Goal: Transaction & Acquisition: Purchase product/service

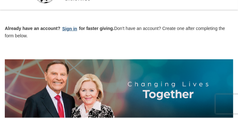
scroll to position [15, 0]
click at [70, 28] on button "Sign in" at bounding box center [69, 28] width 19 height 7
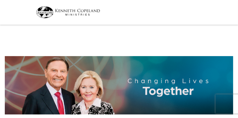
select select "KS"
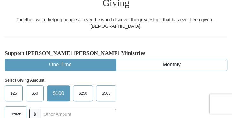
scroll to position [136, 0]
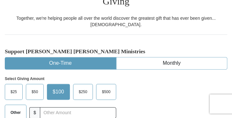
click at [20, 108] on span "Other" at bounding box center [15, 113] width 17 height 10
click at [15, 108] on span "Other" at bounding box center [15, 113] width 17 height 10
click at [0, 0] on input "Other" at bounding box center [0, 0] width 0 height 0
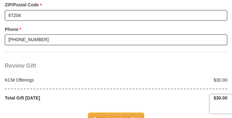
scroll to position [641, 0]
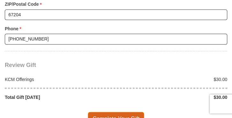
type input "30.00"
click at [115, 112] on span "Complete Your Gift" at bounding box center [116, 118] width 57 height 13
